Goal: Information Seeking & Learning: Learn about a topic

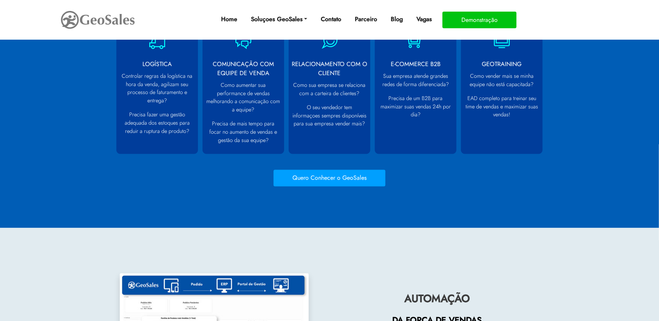
scroll to position [624, 0]
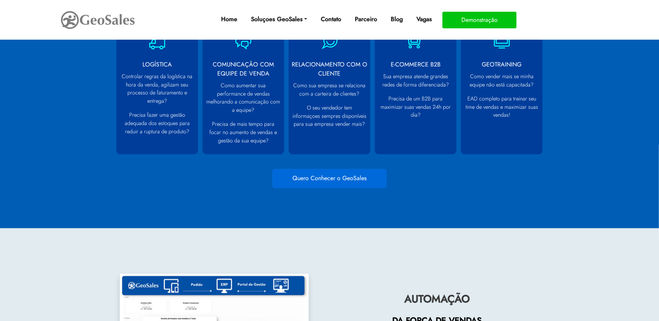
click at [357, 180] on button "Quero Conhecer o GeoSales" at bounding box center [330, 179] width 112 height 17
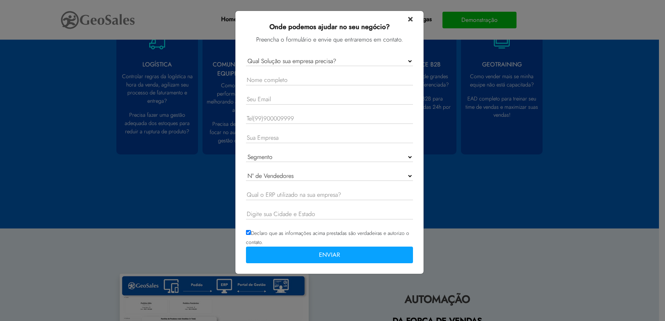
click at [413, 19] on span "×" at bounding box center [410, 18] width 5 height 13
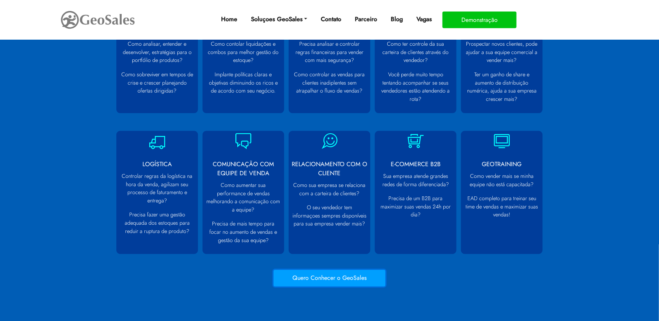
scroll to position [499, 0]
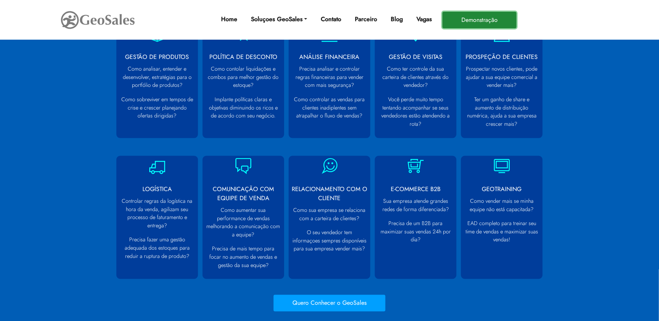
click at [485, 17] on button "Demonstração" at bounding box center [480, 20] width 74 height 17
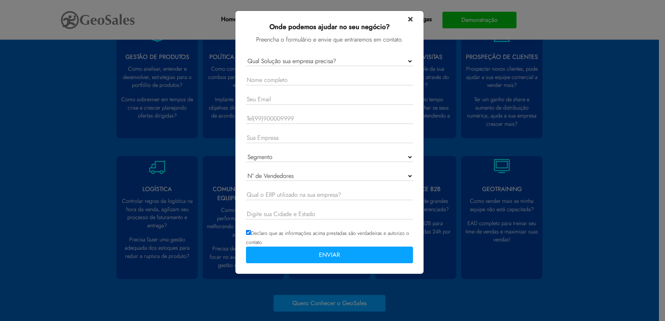
click at [412, 20] on span "×" at bounding box center [410, 18] width 5 height 13
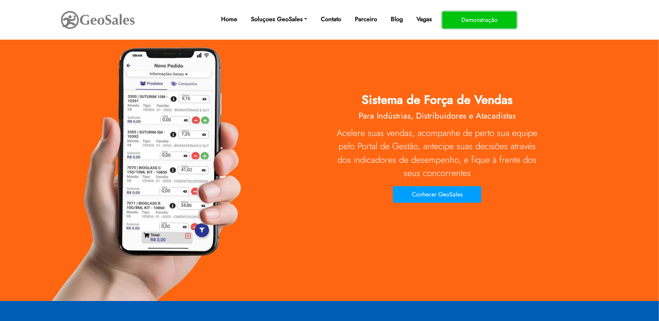
scroll to position [0, 0]
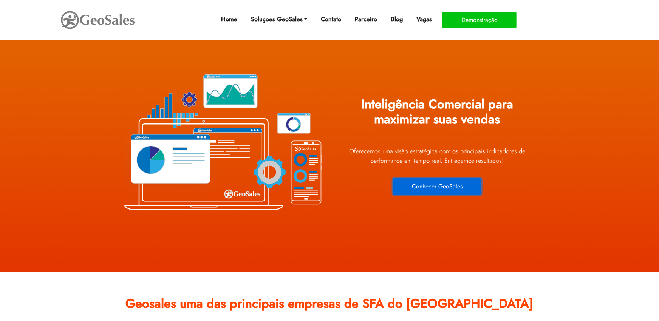
click at [457, 188] on button "Conhecer GeoSales" at bounding box center [437, 186] width 88 height 17
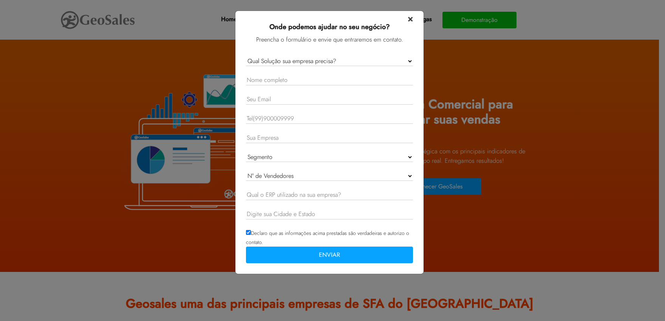
click at [411, 19] on span "×" at bounding box center [410, 18] width 5 height 13
